Goal: Task Accomplishment & Management: Manage account settings

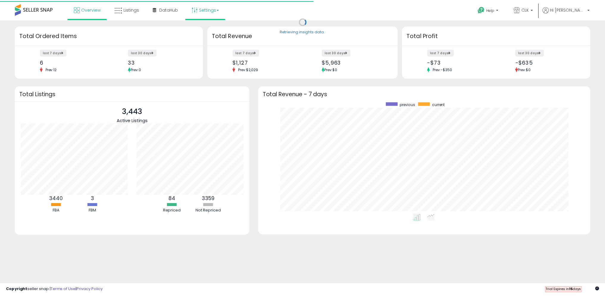
scroll to position [112, 322]
click at [209, 6] on link "Settings" at bounding box center [207, 9] width 36 height 18
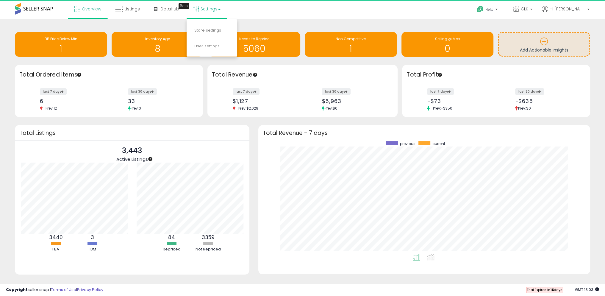
scroll to position [0, 0]
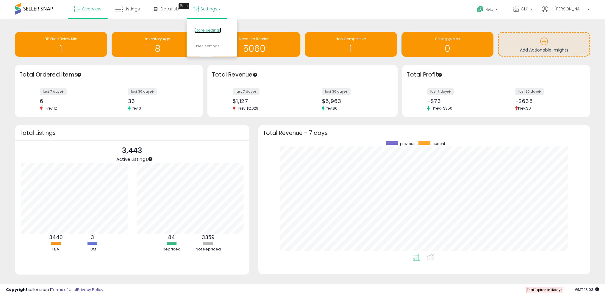
click at [212, 30] on link "Store settings" at bounding box center [207, 30] width 27 height 6
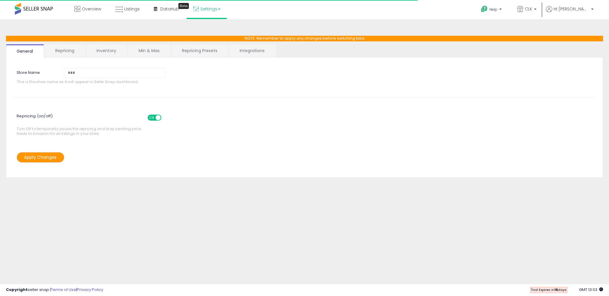
click at [69, 49] on link "Repricing" at bounding box center [65, 50] width 40 height 12
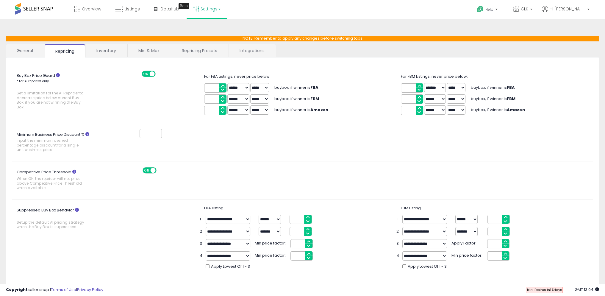
click at [196, 50] on link "Repricing Presets" at bounding box center [199, 50] width 57 height 12
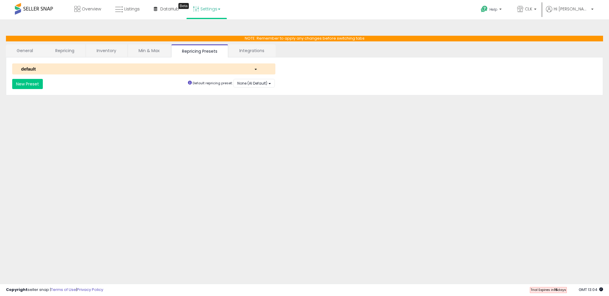
click at [258, 68] on div "button" at bounding box center [259, 69] width 21 height 6
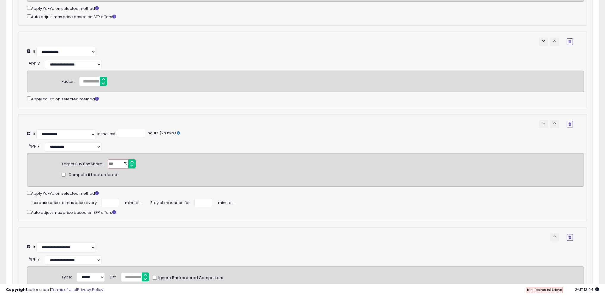
scroll to position [268, 0]
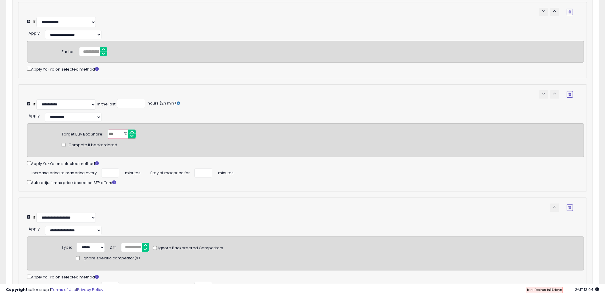
click at [592, 52] on div "**********" at bounding box center [302, 73] width 580 height 533
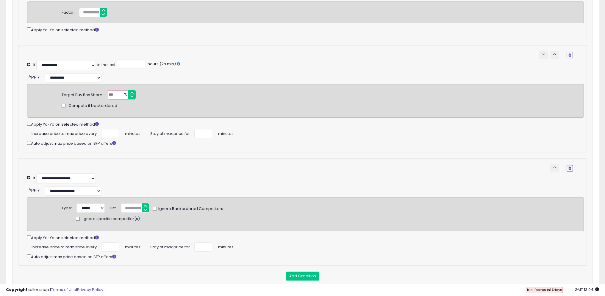
scroll to position [377, 0]
